Goal: Use online tool/utility: Utilize a website feature to perform a specific function

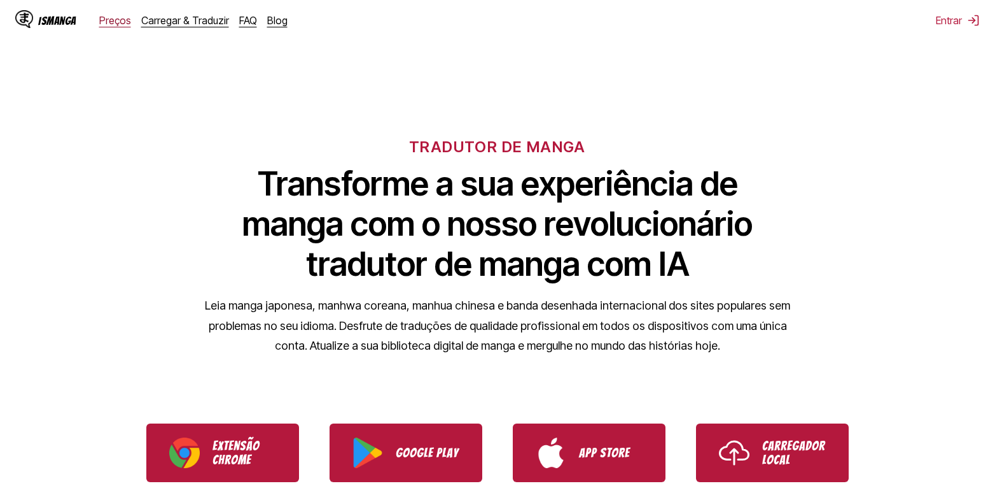
click at [113, 21] on link "Preços" at bounding box center [115, 20] width 32 height 13
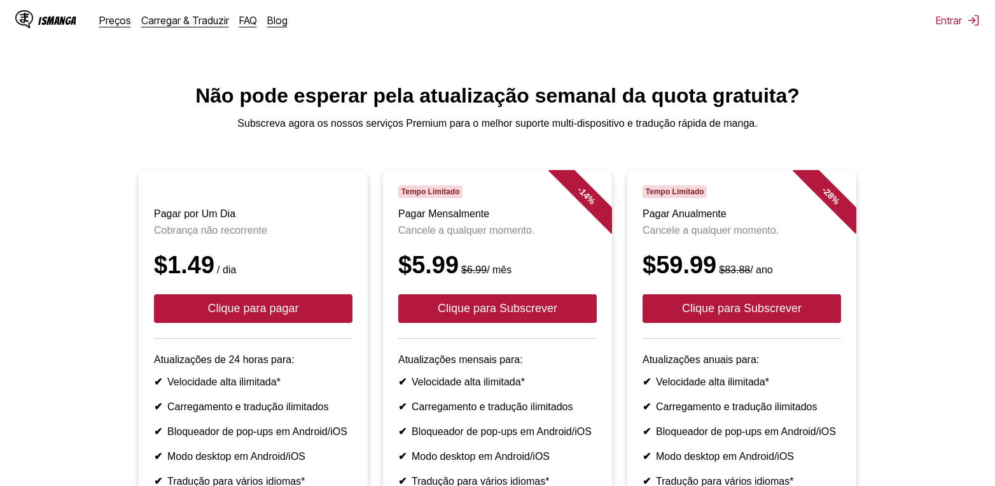
drag, startPoint x: 62, startPoint y: 21, endPoint x: 61, endPoint y: 32, distance: 11.5
click at [62, 21] on div "IsManga" at bounding box center [57, 21] width 38 height 12
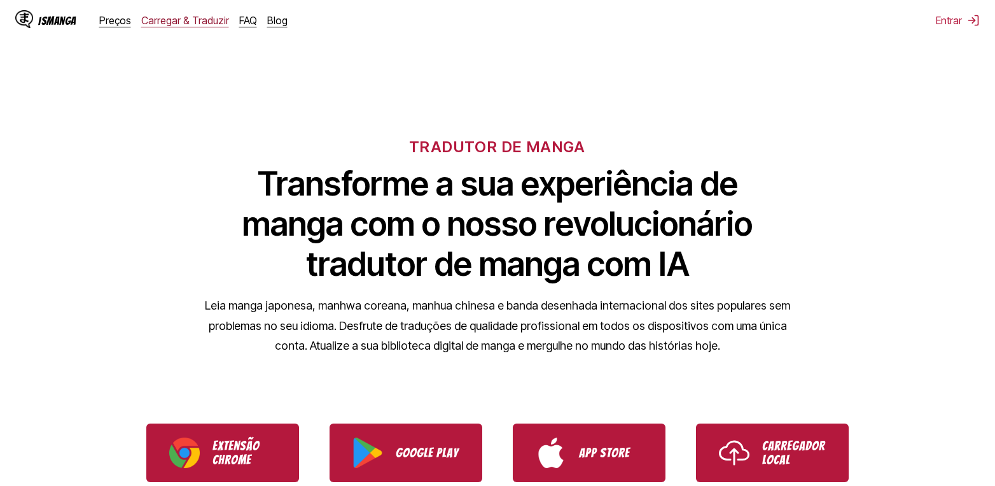
click at [196, 24] on link "Carregar & Traduzir" at bounding box center [185, 20] width 88 height 13
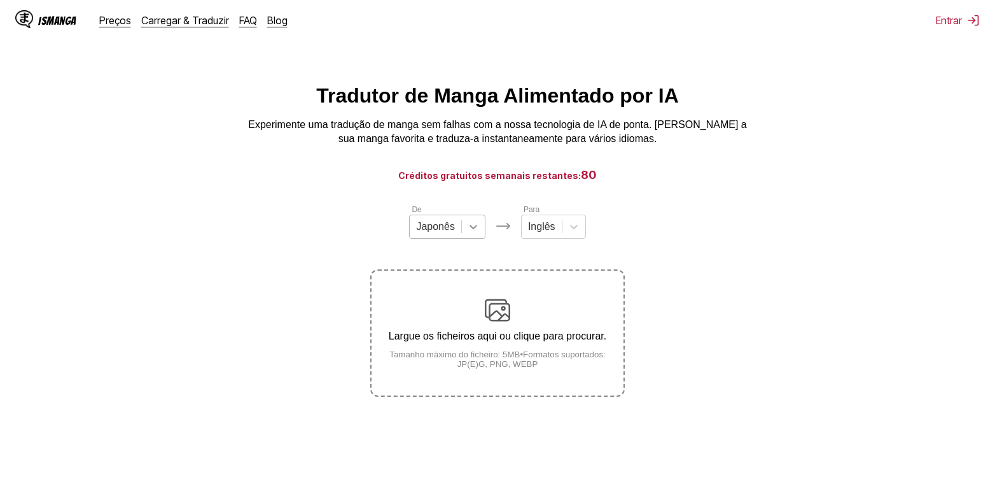
click at [467, 229] on icon at bounding box center [473, 226] width 13 height 13
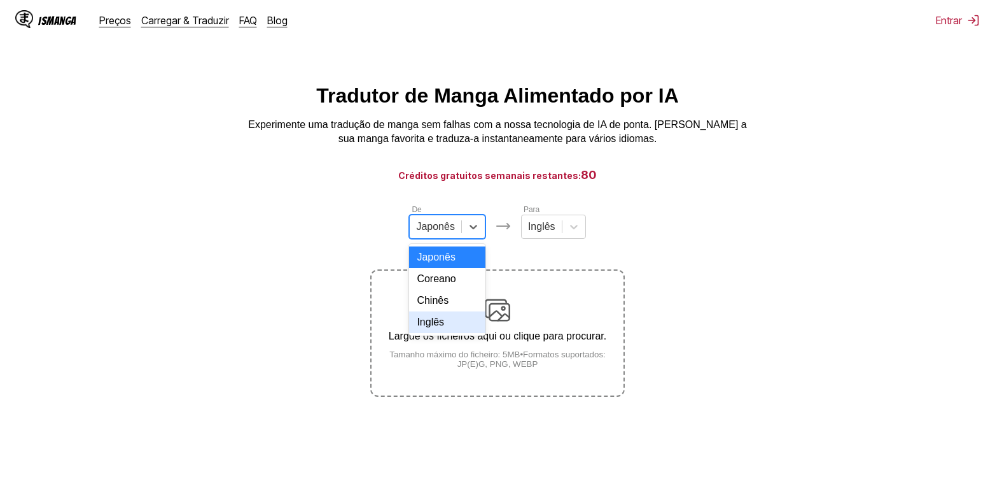
click at [442, 330] on div "Inglês" at bounding box center [447, 322] width 76 height 22
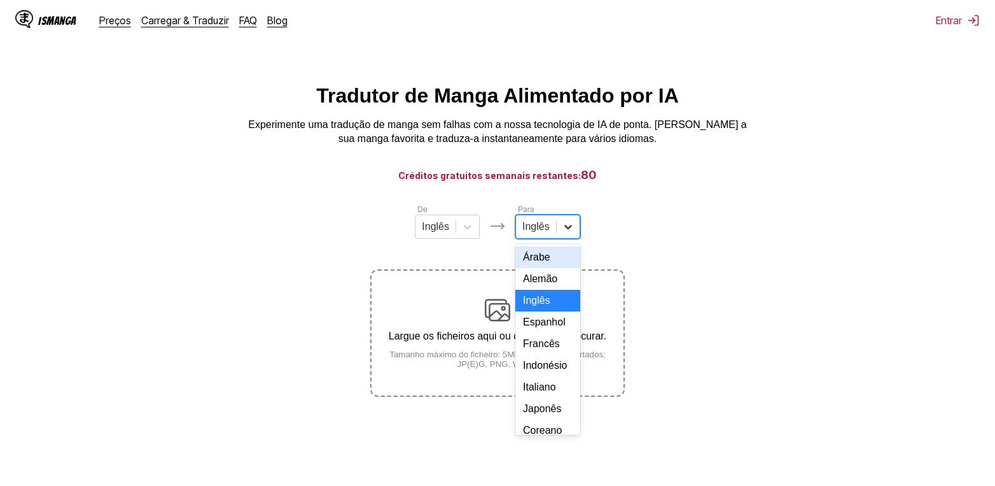
click at [570, 238] on div at bounding box center [568, 226] width 23 height 23
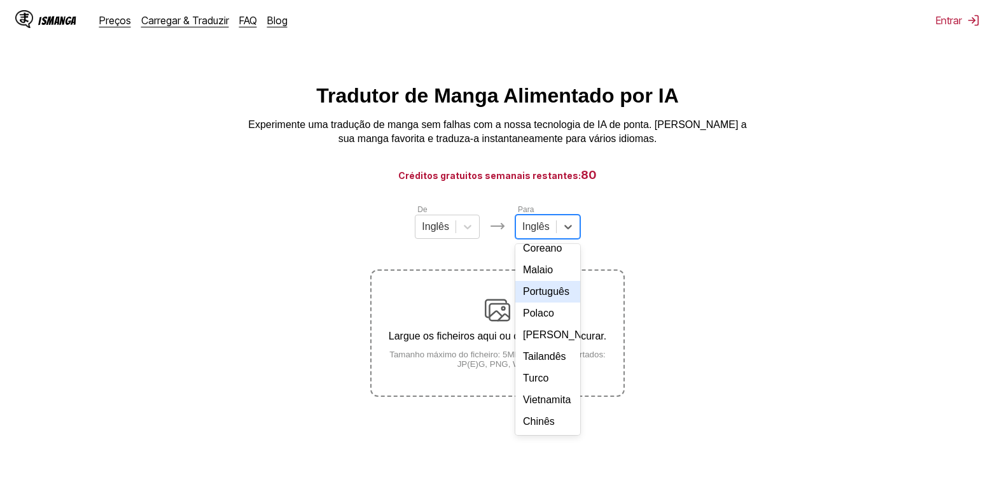
click at [555, 302] on div "Português" at bounding box center [548, 292] width 65 height 22
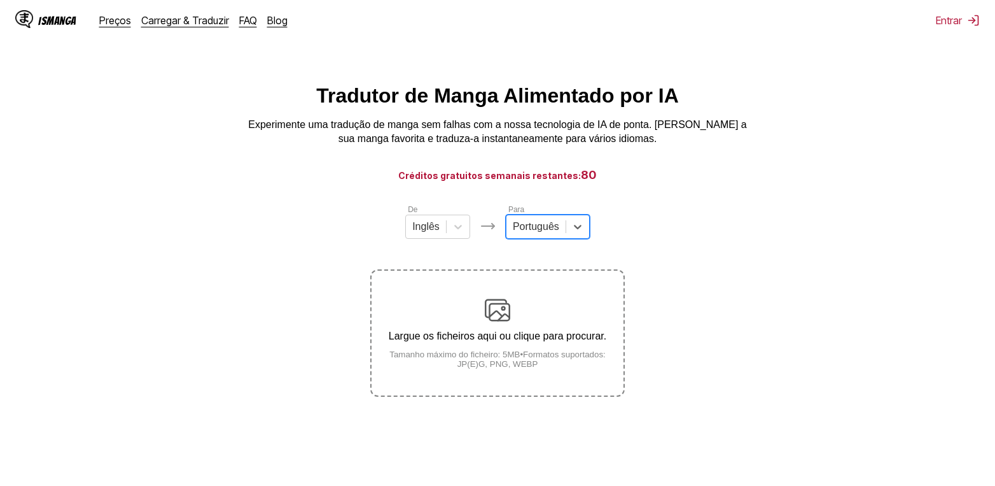
click at [536, 356] on small "Tamanho máximo do ficheiro: 5MB • Formatos suportados: JP(E)G, PNG, WEBP" at bounding box center [498, 358] width 252 height 19
click at [0, 0] on input "Largue os ficheiros aqui ou clique para procurar. Tamanho máximo do ficheiro: 5…" at bounding box center [0, 0] width 0 height 0
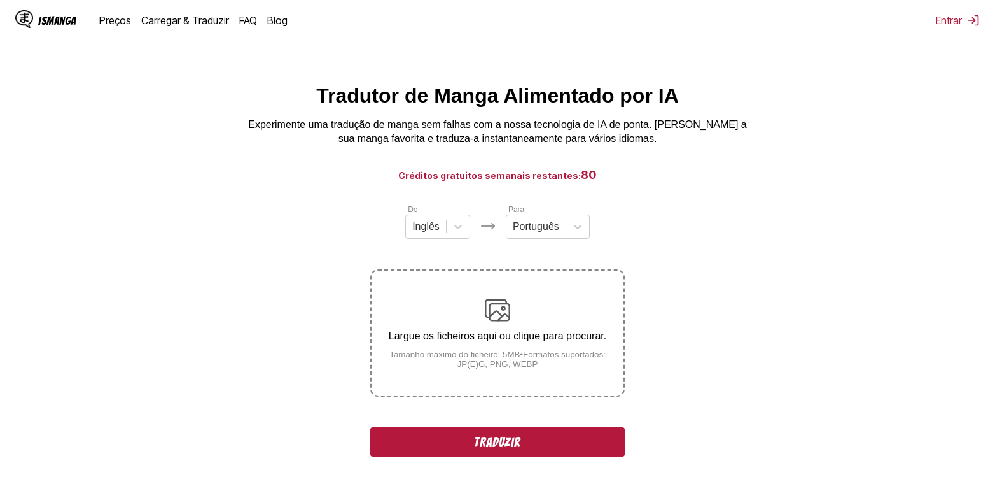
click at [507, 440] on button "Traduzir" at bounding box center [497, 441] width 255 height 29
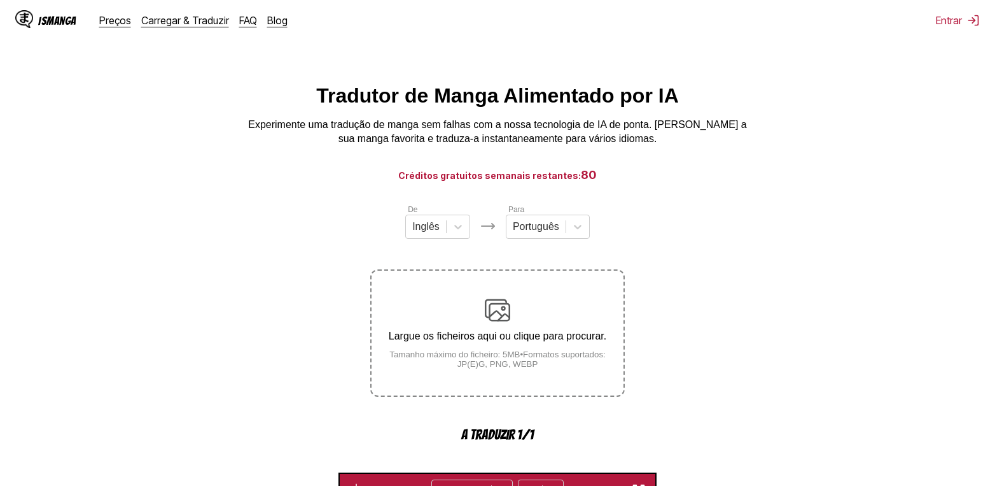
scroll to position [377, 0]
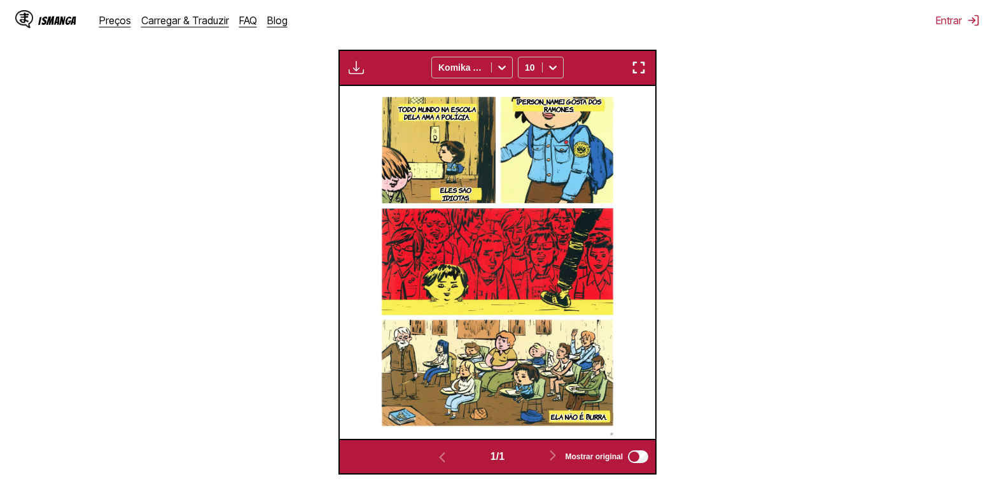
click at [355, 70] on img "button" at bounding box center [356, 67] width 15 height 15
click at [784, 171] on section "De Inglês Para Português Largue os ficheiros aqui ou clique para procurar. Tama…" at bounding box center [497, 150] width 975 height 649
click at [554, 69] on icon at bounding box center [553, 67] width 13 height 13
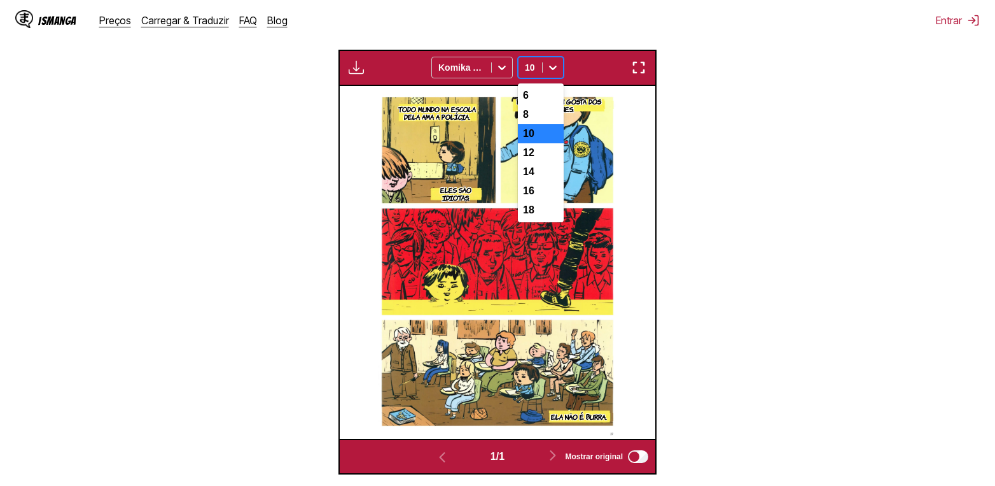
click at [554, 69] on icon at bounding box center [553, 67] width 13 height 13
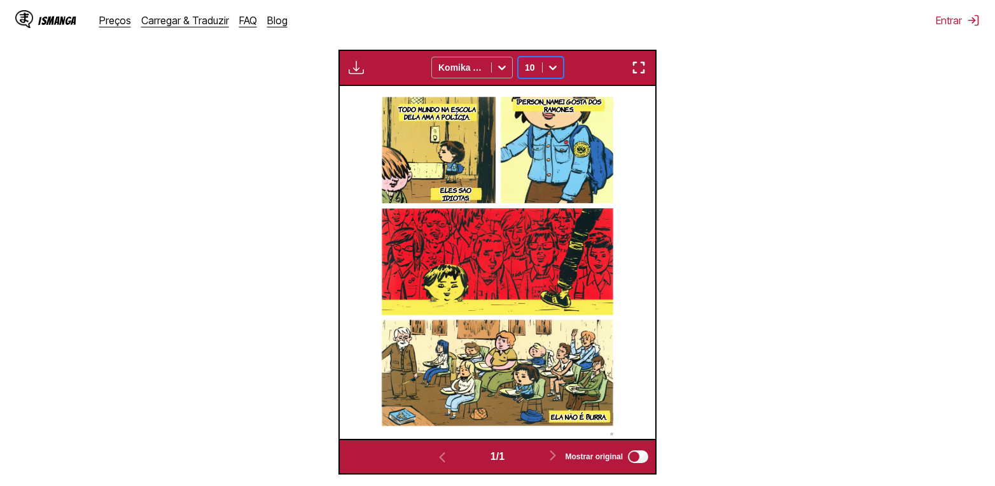
click at [497, 64] on icon at bounding box center [502, 67] width 13 height 13
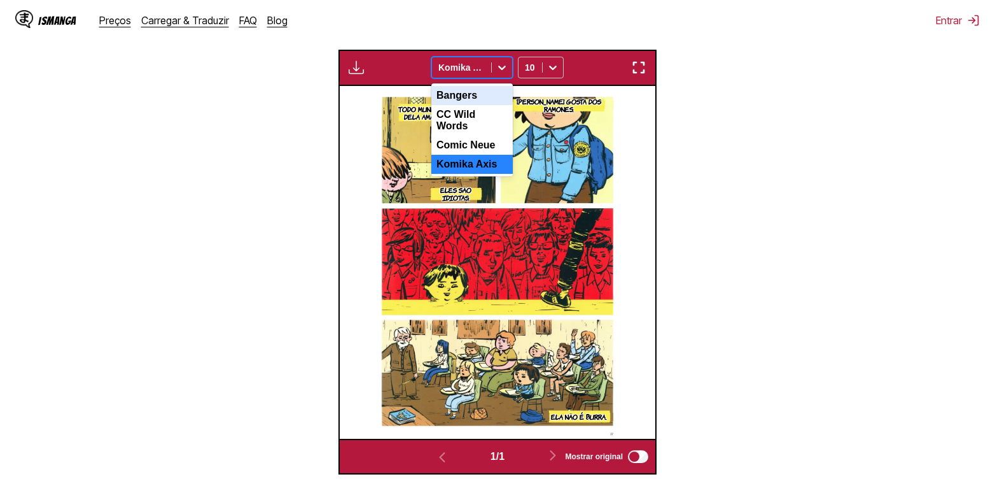
click at [477, 99] on div "Bangers" at bounding box center [472, 95] width 81 height 19
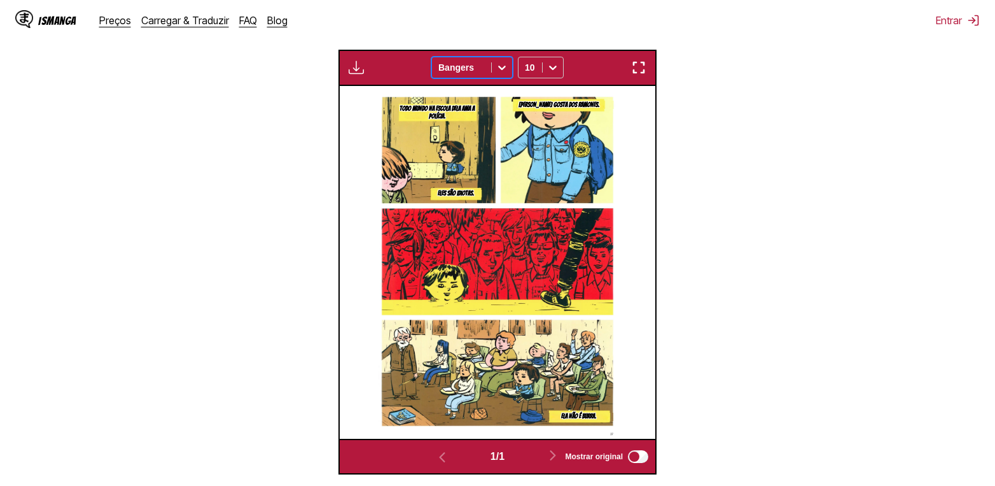
click at [503, 66] on icon at bounding box center [502, 67] width 13 height 13
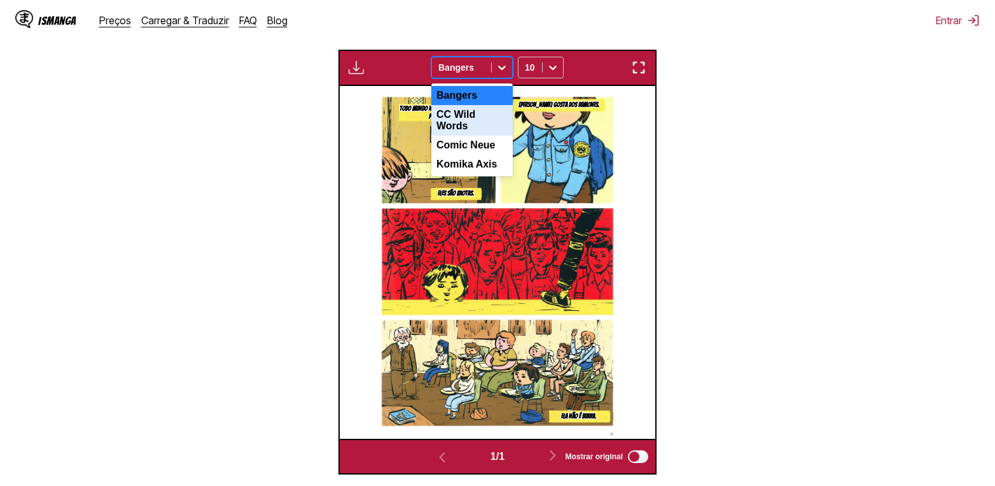
click at [472, 123] on div "CC Wild Words" at bounding box center [472, 120] width 81 height 31
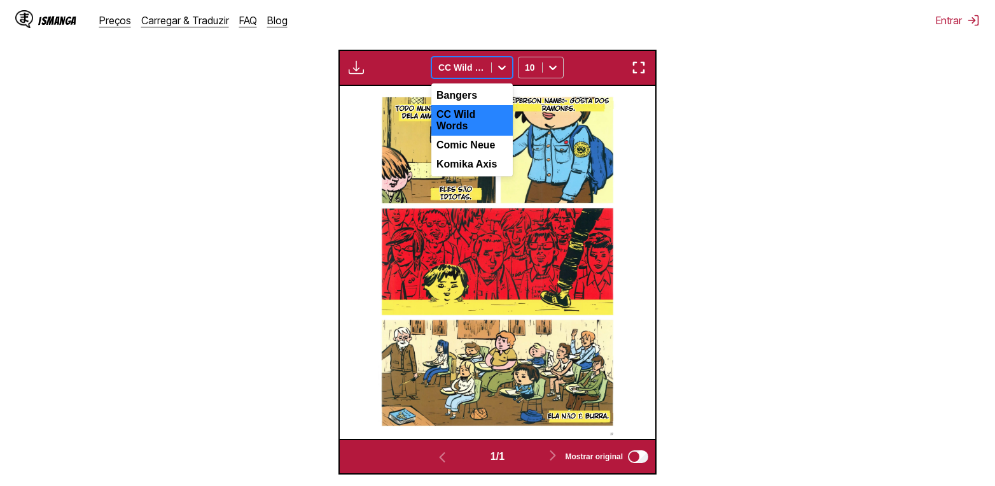
click at [500, 69] on icon at bounding box center [502, 68] width 8 height 4
click at [463, 137] on div "Comic Neue" at bounding box center [472, 145] width 81 height 19
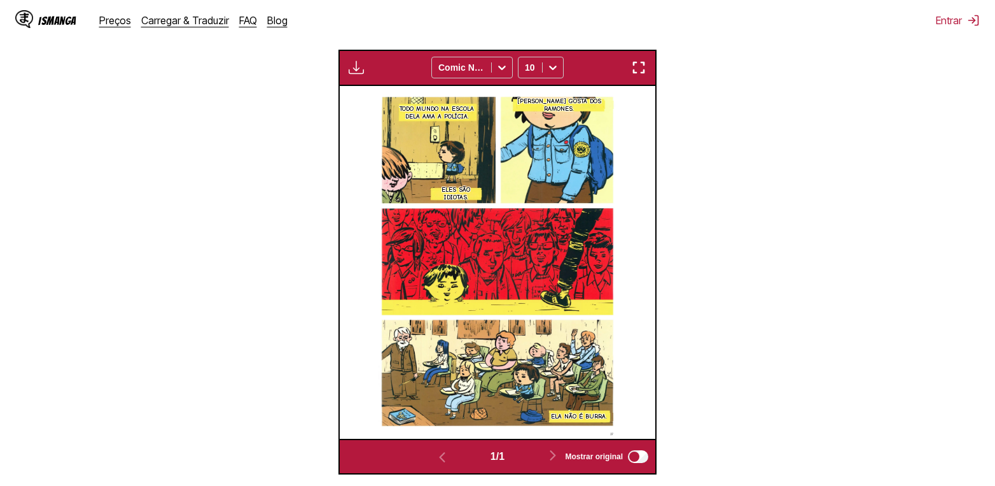
click at [859, 190] on section "De Inglês Para Português Largue os ficheiros aqui ou clique para procurar. Tama…" at bounding box center [497, 150] width 975 height 649
click at [459, 69] on div at bounding box center [462, 67] width 46 height 13
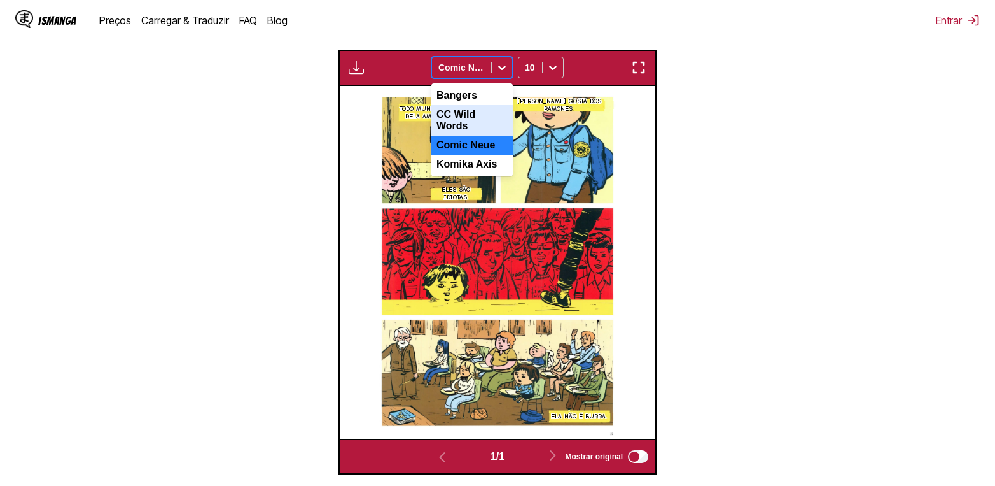
click at [459, 122] on div "CC Wild Words" at bounding box center [472, 120] width 81 height 31
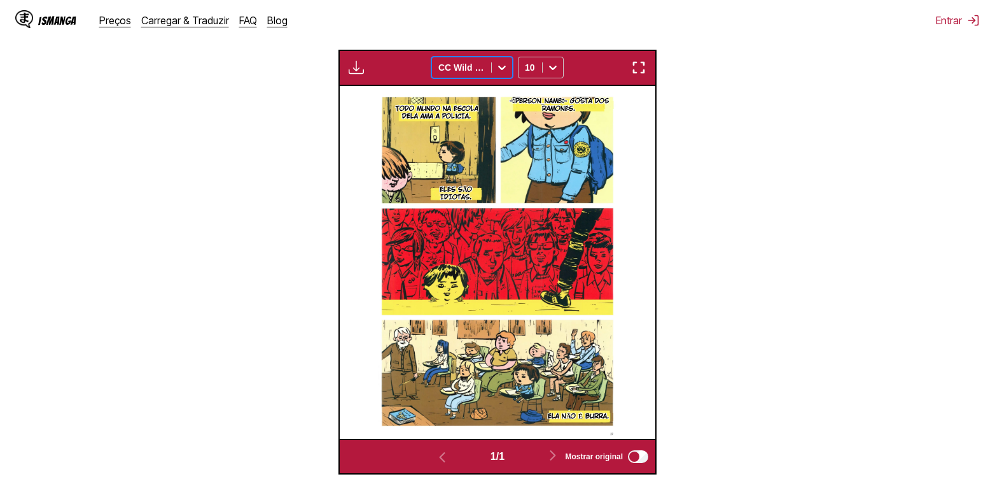
click at [460, 64] on div at bounding box center [462, 67] width 46 height 13
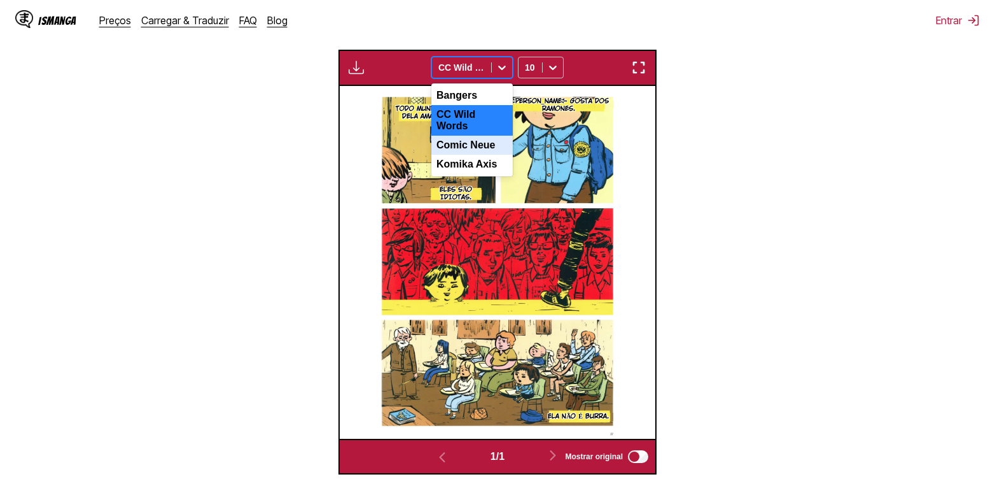
click at [463, 141] on div "Comic Neue" at bounding box center [472, 145] width 81 height 19
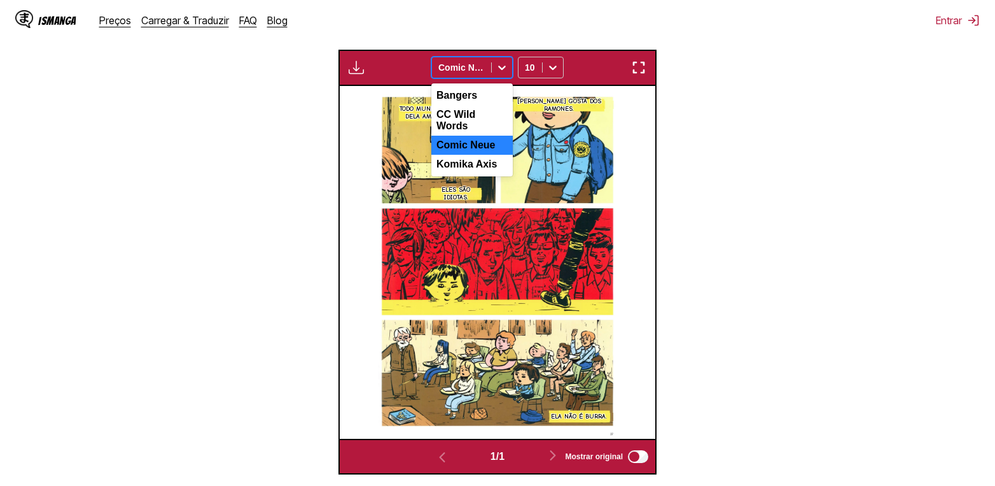
click at [465, 71] on div at bounding box center [462, 67] width 46 height 13
click at [465, 164] on div "Komika Axis" at bounding box center [472, 164] width 81 height 19
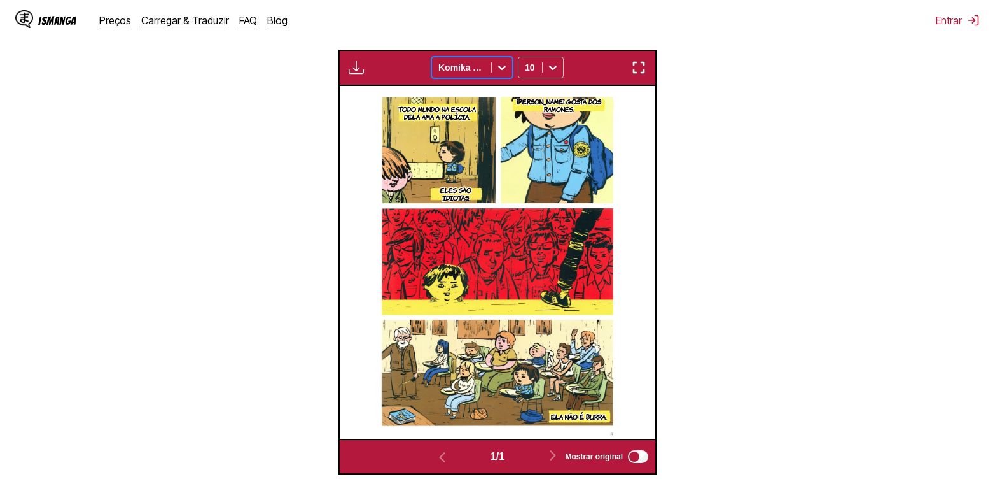
click at [470, 67] on div at bounding box center [462, 67] width 46 height 13
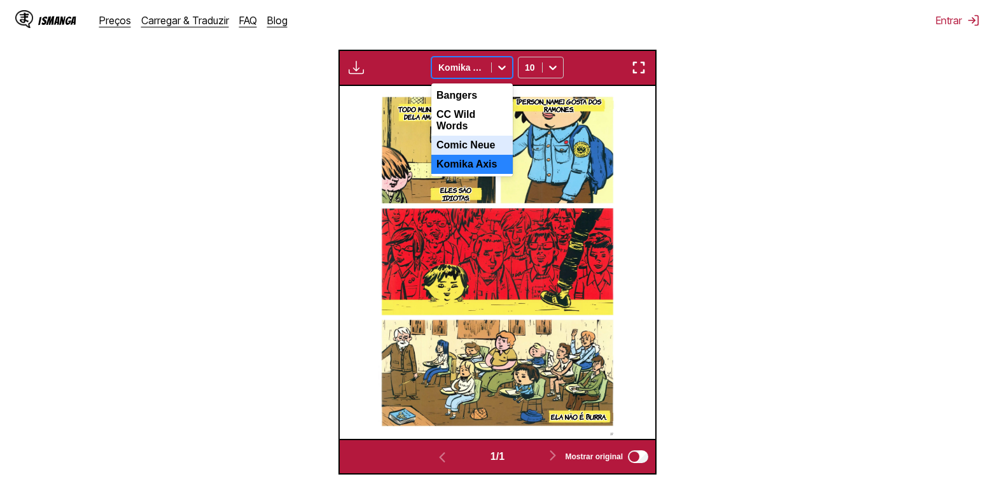
click at [468, 136] on div "Comic Neue" at bounding box center [472, 145] width 81 height 19
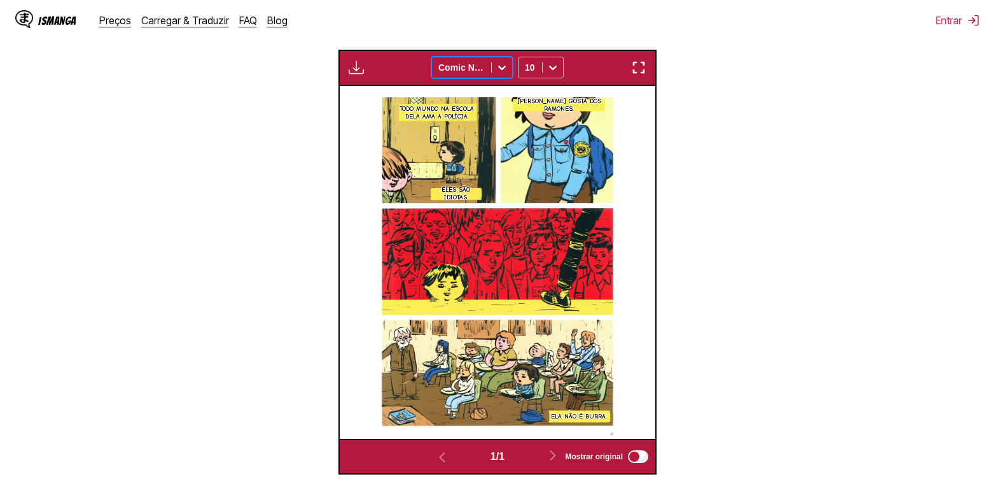
click at [640, 70] on img "button" at bounding box center [638, 67] width 15 height 15
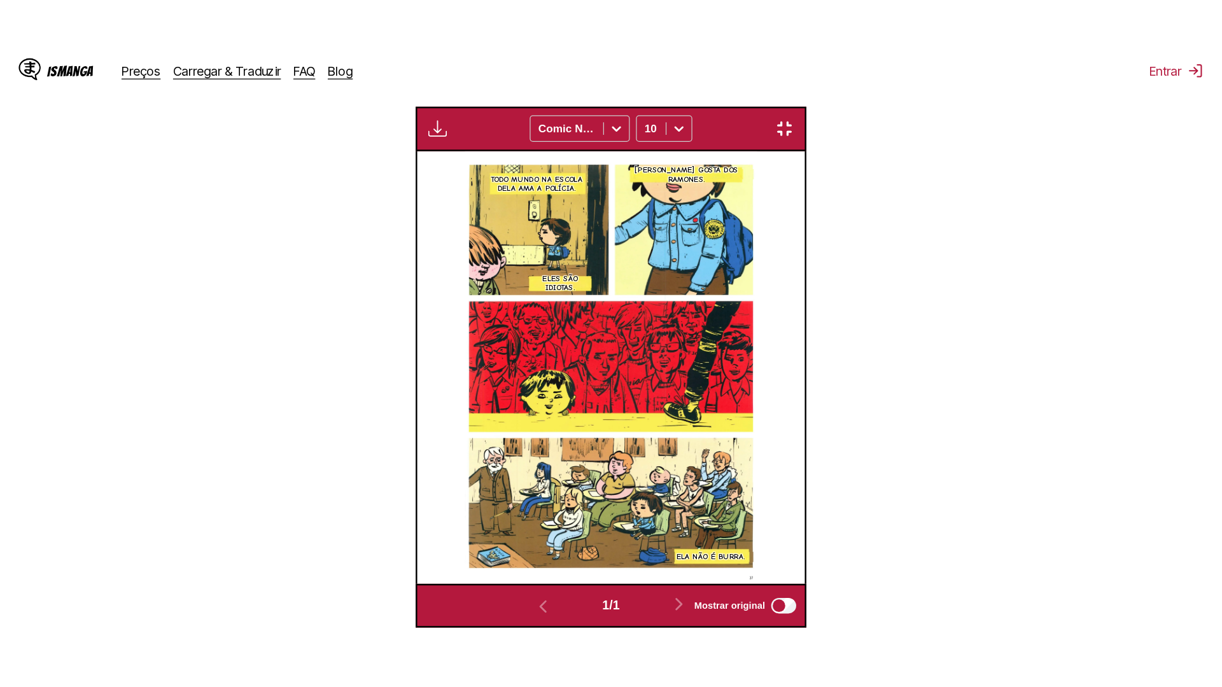
scroll to position [134, 0]
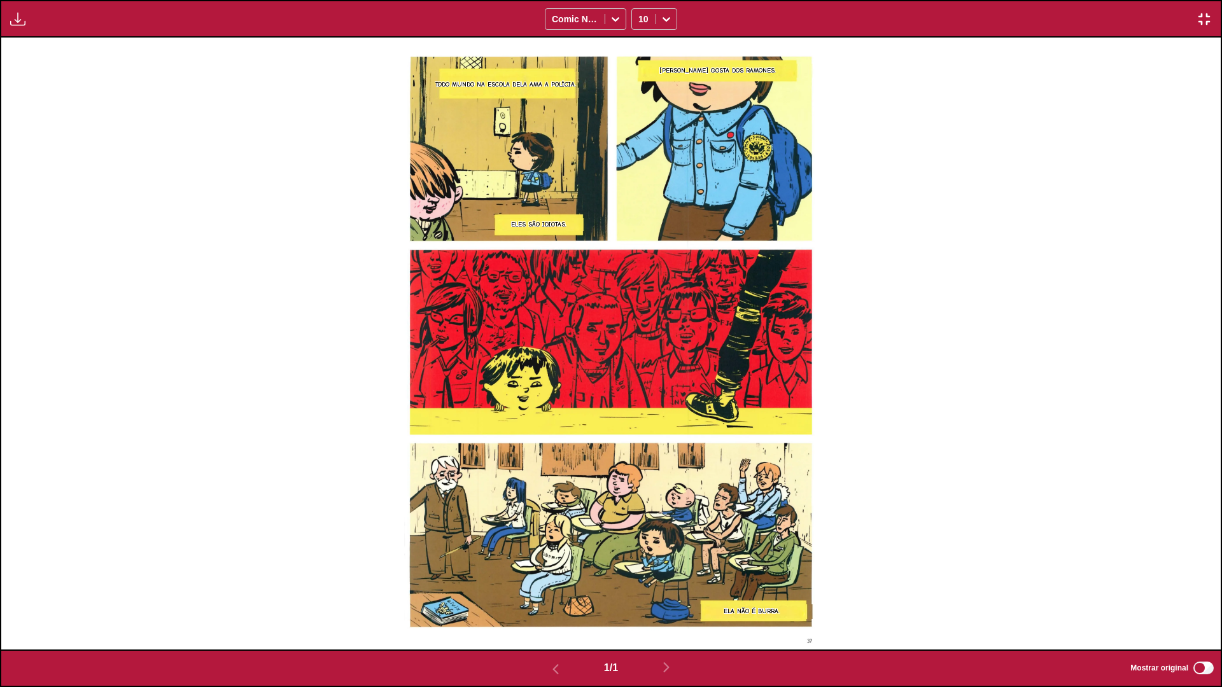
drag, startPoint x: 617, startPoint y: 310, endPoint x: 509, endPoint y: 377, distance: 127.2
click at [509, 377] on img at bounding box center [611, 344] width 414 height 612
click at [995, 23] on img "button" at bounding box center [1204, 18] width 15 height 15
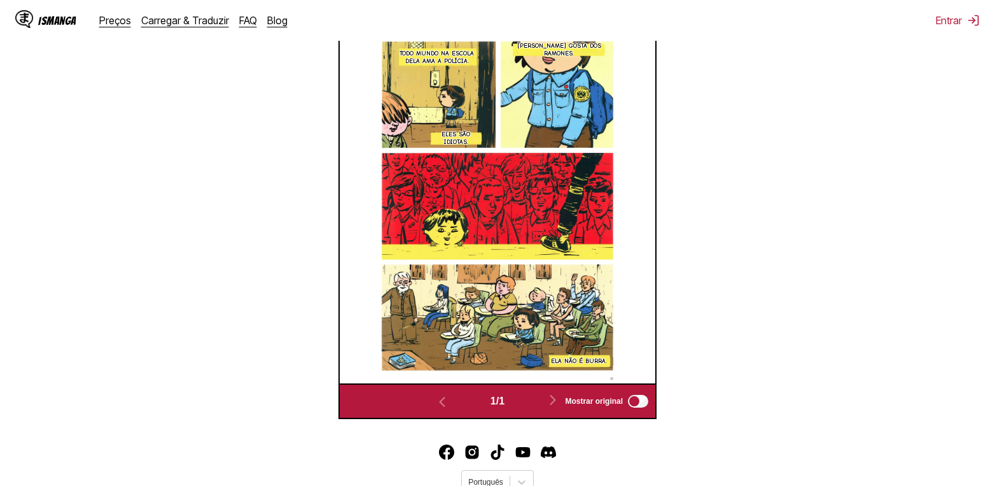
scroll to position [359, 0]
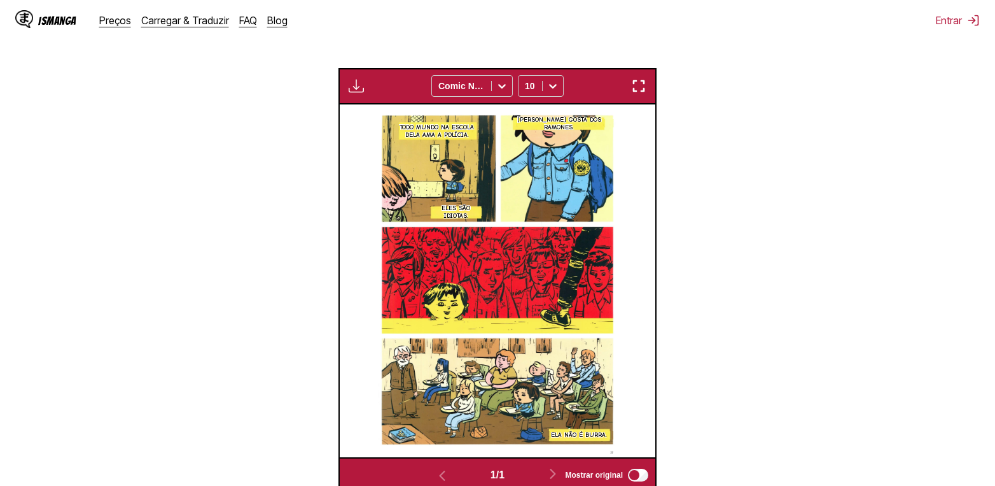
click at [642, 91] on img "button" at bounding box center [638, 85] width 15 height 15
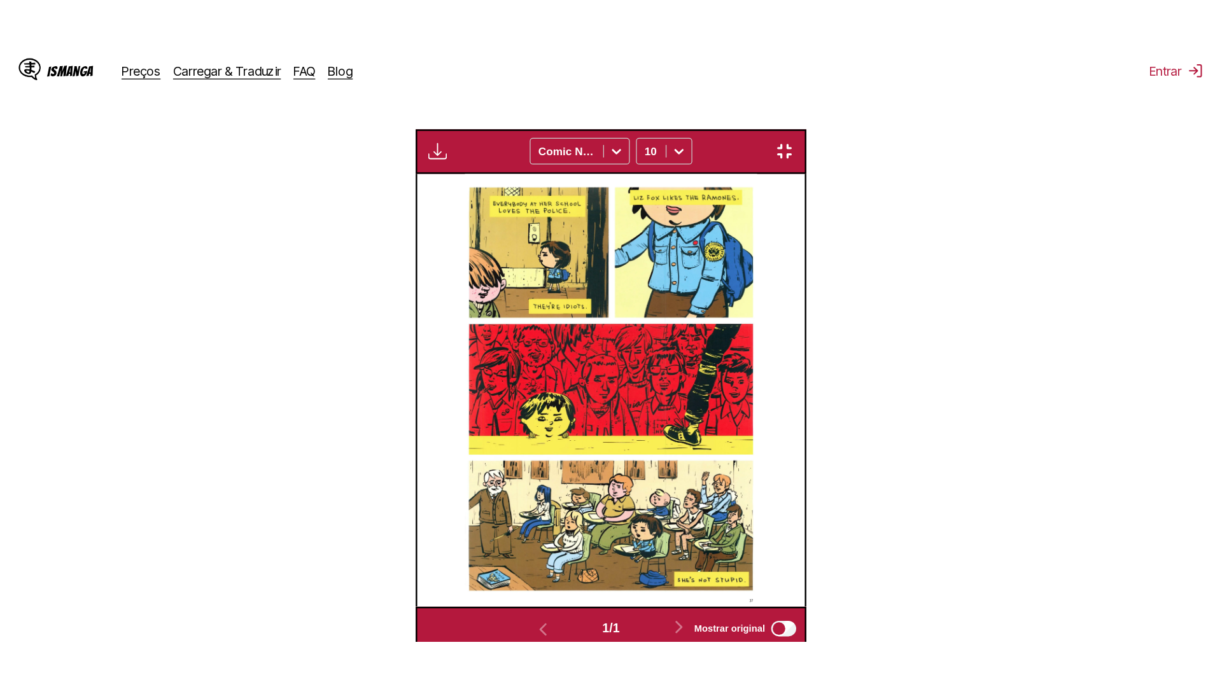
scroll to position [134, 0]
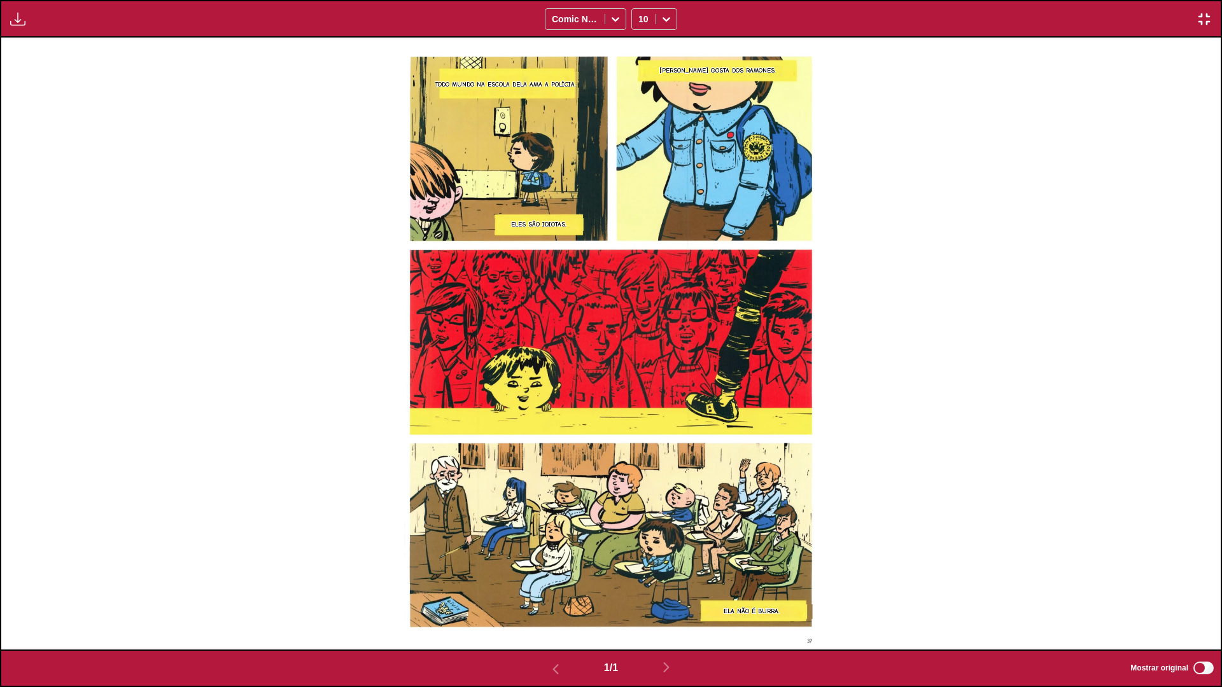
click at [995, 242] on div "[PERSON_NAME] GOSTA DOS RAMONES. TODO MUNDO NA ESCOLA DELA AMA A POLÍCIA. ELES …" at bounding box center [610, 344] width 1219 height 612
click at [8, 21] on button "button" at bounding box center [17, 19] width 23 height 17
drag, startPoint x: 32, startPoint y: 36, endPoint x: 96, endPoint y: 56, distance: 67.2
click at [32, 38] on small "Disponível apenas para utilizadores premium" at bounding box center [43, 48] width 65 height 65
click at [995, 23] on img "button" at bounding box center [1204, 18] width 15 height 15
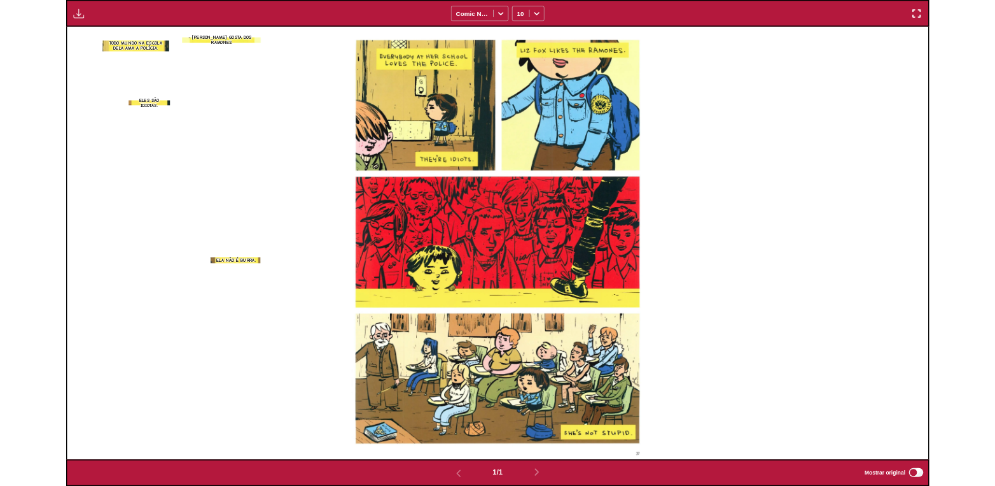
scroll to position [332, 0]
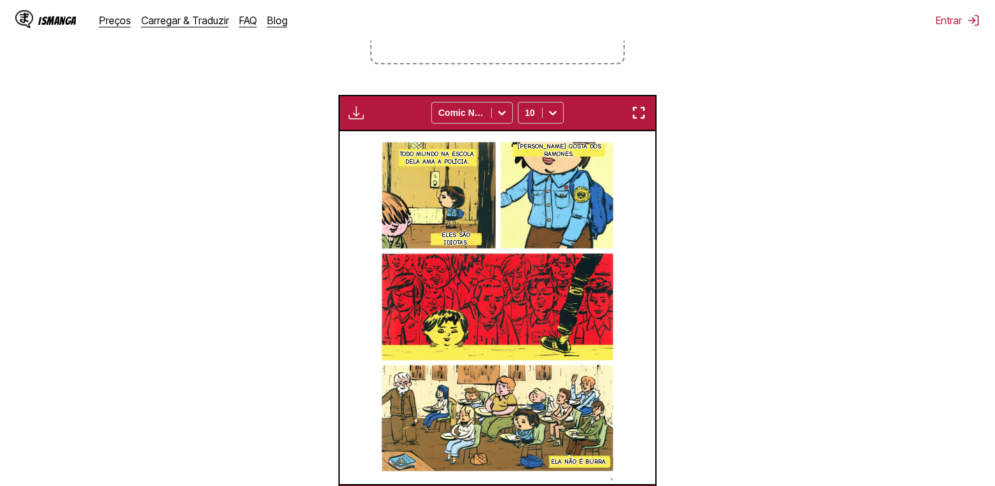
click at [62, 17] on div "IsManga" at bounding box center [57, 21] width 38 height 12
